Goal: Check status

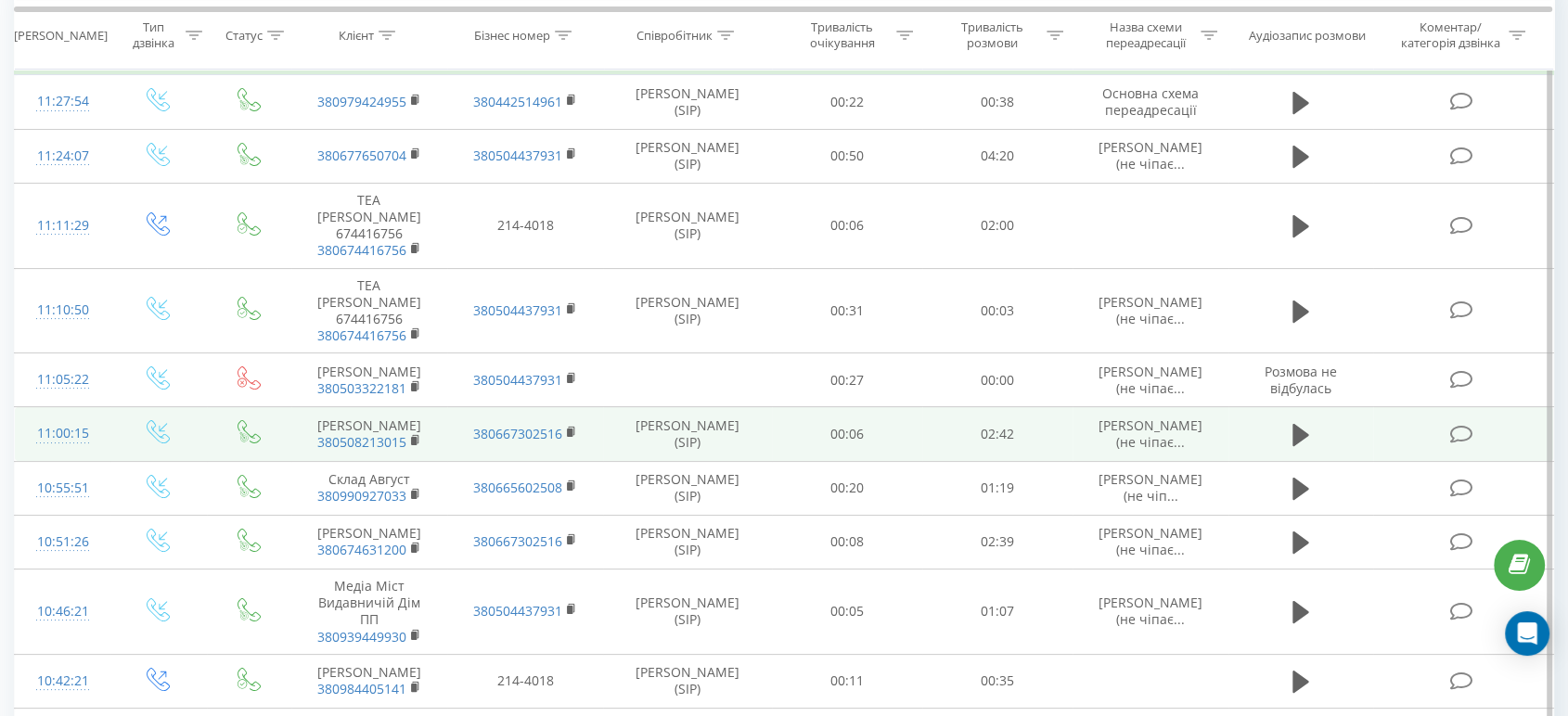
scroll to position [206, 0]
